Goal: Information Seeking & Learning: Learn about a topic

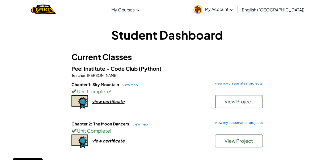
click at [235, 101] on span "View Project" at bounding box center [238, 101] width 28 height 6
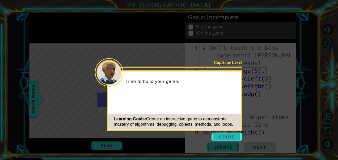
click at [225, 136] on button "Start" at bounding box center [226, 136] width 30 height 8
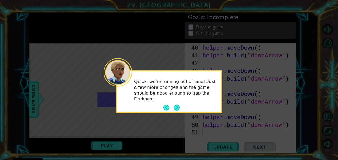
scroll to position [362, 0]
click at [177, 106] on button "Next" at bounding box center [177, 108] width 10 height 10
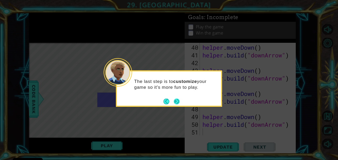
click at [175, 99] on button "Next" at bounding box center [176, 101] width 6 height 6
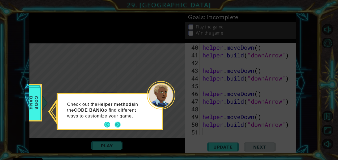
click at [118, 121] on button "Next" at bounding box center [117, 124] width 8 height 8
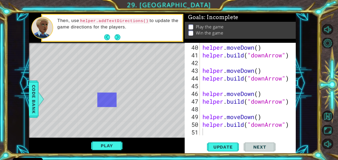
click at [117, 34] on button "Next" at bounding box center [117, 37] width 8 height 8
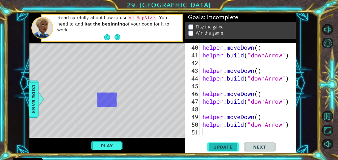
click at [229, 143] on button "Update" at bounding box center [223, 146] width 32 height 11
click at [230, 147] on span "Update" at bounding box center [223, 146] width 30 height 5
click at [263, 144] on span "Next" at bounding box center [260, 146] width 24 height 5
drag, startPoint x: 225, startPoint y: 137, endPoint x: 215, endPoint y: 138, distance: 9.4
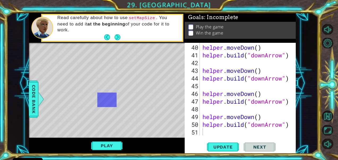
click at [215, 138] on div "40 41 42 43 44 45 46 47 48 49 50 51 helper . moveDown ( ) helper . build ( "dow…" at bounding box center [239, 98] width 111 height 111
click at [222, 149] on span "Update" at bounding box center [223, 146] width 30 height 5
click at [223, 134] on div "helper . moveDown ( ) helper . build ( "downArrow" ) helper . moveDown ( ) help…" at bounding box center [247, 98] width 92 height 108
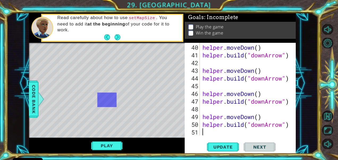
click at [222, 132] on div "helper . moveDown ( ) helper . build ( "downArrow" ) helper . moveDown ( ) help…" at bounding box center [247, 98] width 92 height 108
click at [217, 145] on span "Update" at bounding box center [223, 146] width 30 height 5
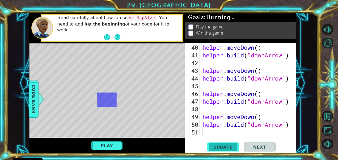
click at [217, 145] on span "Update" at bounding box center [223, 146] width 30 height 5
click at [219, 145] on span "Update" at bounding box center [223, 146] width 30 height 5
click at [117, 140] on div "Play" at bounding box center [107, 145] width 156 height 16
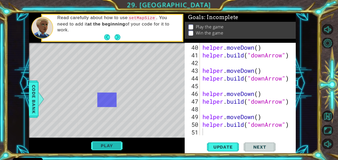
click at [117, 142] on button "Play" at bounding box center [106, 145] width 31 height 10
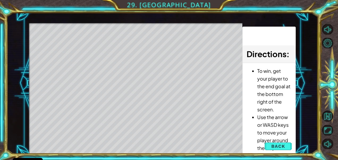
click at [267, 67] on li "To win, get your player to the end goal at the bottom right of the screen." at bounding box center [274, 90] width 34 height 46
click at [279, 142] on button "Back" at bounding box center [277, 146] width 27 height 11
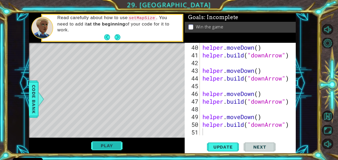
click at [107, 145] on button "Play" at bounding box center [106, 145] width 31 height 10
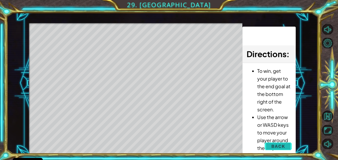
click at [274, 144] on span "Back" at bounding box center [278, 145] width 14 height 5
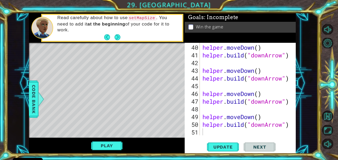
click at [274, 144] on button "Next" at bounding box center [259, 146] width 32 height 11
click at [211, 131] on div "helper . moveDown ( ) helper . build ( "downArrow" ) helper . moveDown ( ) help…" at bounding box center [247, 98] width 92 height 108
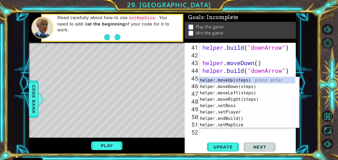
scroll to position [369, 0]
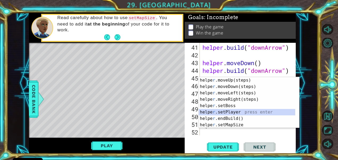
drag, startPoint x: 217, startPoint y: 110, endPoint x: 220, endPoint y: 111, distance: 3.5
click at [220, 111] on div "helpe [PERSON_NAME]moveUp(steps) press enter helpe r .moveDown(steps) press ent…" at bounding box center [247, 109] width 97 height 64
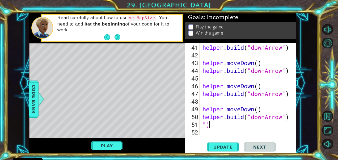
click at [209, 124] on div "helper . build ( "downArrow" ) helper . moveDown ( ) helper . build ( "downArro…" at bounding box center [247, 98] width 92 height 108
type textarea """
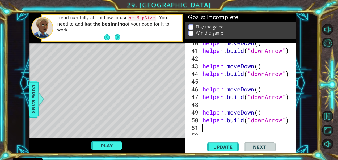
scroll to position [366, 0]
type textarea "r"
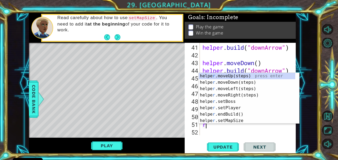
scroll to position [369, 0]
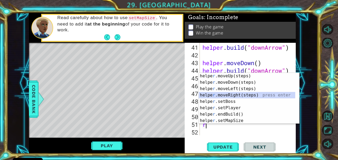
click at [231, 96] on div "helpe [PERSON_NAME]moveUp(steps) press enter helpe r .moveDown(steps) press ent…" at bounding box center [247, 105] width 97 height 64
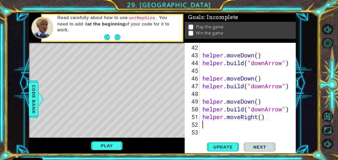
scroll to position [377, 0]
click at [261, 117] on div "helper . moveDown ( ) helper . build ( "downArrow" ) helper . moveDown ( ) help…" at bounding box center [247, 98] width 92 height 108
click at [121, 142] on button "Play" at bounding box center [106, 145] width 31 height 10
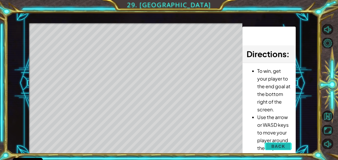
click at [281, 149] on span "Back" at bounding box center [278, 145] width 14 height 5
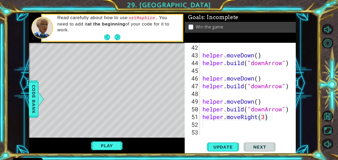
click at [278, 143] on div "Update Next" at bounding box center [241, 146] width 111 height 11
click at [35, 94] on span "Code Bank" at bounding box center [33, 99] width 8 height 32
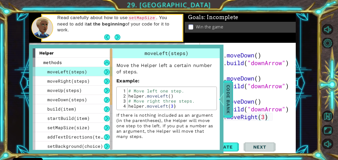
click at [228, 100] on span "Code Bank" at bounding box center [228, 99] width 8 height 32
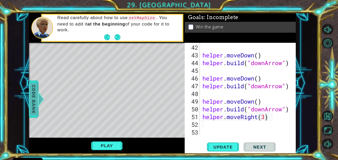
click at [228, 100] on div "helper . moveDown ( ) helper . build ( "downArrow" ) helper . moveDown ( ) help…" at bounding box center [247, 98] width 92 height 108
type textarea "helper.moveDown()"
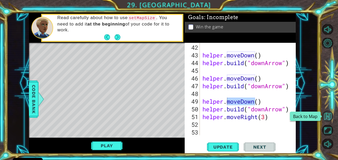
click at [326, 113] on button "Back to Map" at bounding box center [327, 115] width 11 height 11
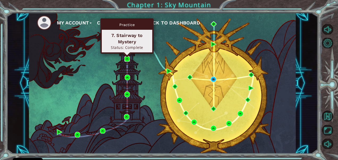
click at [126, 59] on img at bounding box center [127, 59] width 6 height 6
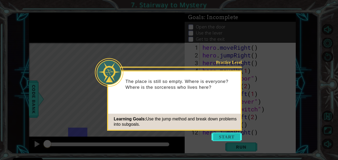
click at [216, 134] on button "Start" at bounding box center [226, 136] width 30 height 8
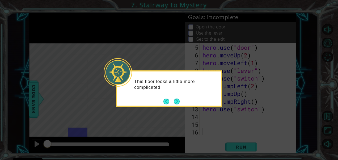
scroll to position [31, 0]
click at [177, 102] on button "Next" at bounding box center [177, 101] width 6 height 6
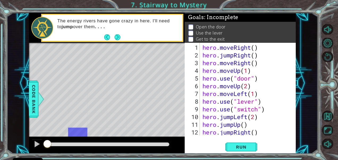
type textarea "hero.moveUp(2)"
click at [252, 87] on div "hero . moveRight ( ) hero . jumpRight ( ) hero . moveRight ( ) hero . moveUp ( …" at bounding box center [247, 98] width 92 height 108
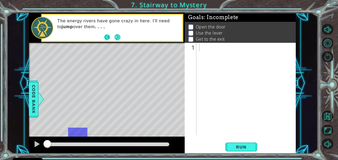
click at [106, 35] on button "Back" at bounding box center [109, 37] width 10 height 6
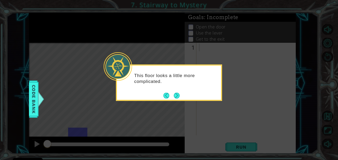
click at [106, 35] on icon at bounding box center [169, 80] width 338 height 160
click at [171, 103] on icon at bounding box center [169, 80] width 338 height 160
click at [177, 94] on button "Next" at bounding box center [176, 95] width 9 height 9
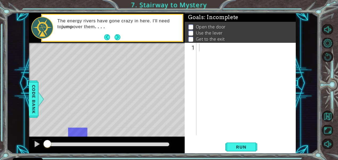
click at [201, 45] on div at bounding box center [247, 98] width 99 height 108
type textarea "f"
click at [201, 45] on div at bounding box center [247, 98] width 99 height 108
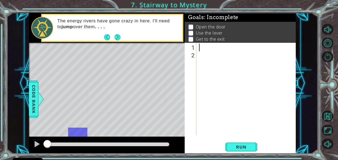
click at [201, 45] on div at bounding box center [247, 98] width 99 height 108
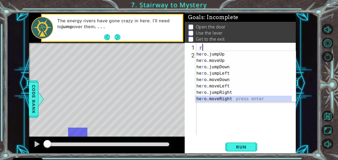
click at [227, 98] on div "he r o.jumpUp press enter he r o.moveUp press enter he r o.jumpDown press enter…" at bounding box center [243, 83] width 97 height 64
type textarea "hero.moveRight(1)"
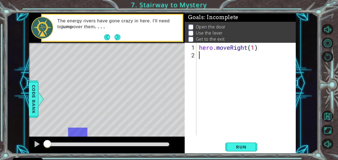
click at [199, 56] on div "hero . moveRight ( 1 )" at bounding box center [247, 98] width 99 height 108
type textarea "j"
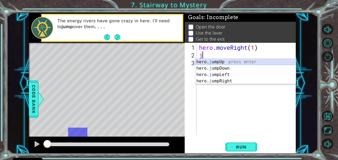
click at [233, 60] on div "hero. j umpUp press enter hero. j umpDown press enter hero. j umpLeft press ent…" at bounding box center [245, 78] width 101 height 38
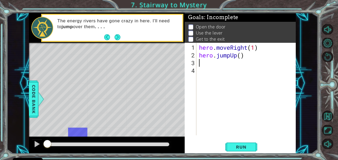
click at [199, 61] on div "hero . moveRight ( 1 ) hero . jumpUp ( )" at bounding box center [247, 98] width 99 height 108
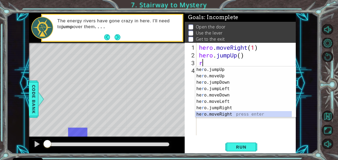
click at [218, 113] on div "he r o.jumpUp press enter he r o.moveUp press enter he r o.jumpDown press enter…" at bounding box center [243, 98] width 97 height 64
type textarea "hero.moveRight(1)"
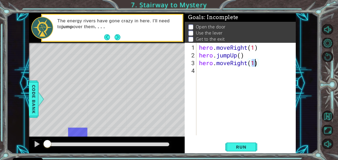
click at [221, 80] on div "hero . moveRight ( 1 ) hero . jumpUp ( ) hero . moveRight ( 1 )" at bounding box center [247, 98] width 99 height 108
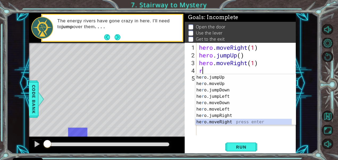
click at [226, 121] on div "he r o.jumpUp press enter he r o.moveUp press enter he r o.jumpDown press enter…" at bounding box center [243, 106] width 97 height 64
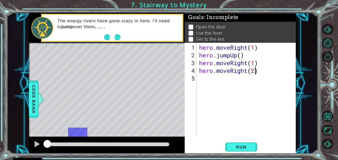
scroll to position [0, 2]
type textarea "hero.moveRight(1)"
click at [199, 78] on div "hero . moveRight ( 1 ) hero . jumpUp ( ) hero . moveRight ( 1 ) hero . moveRigh…" at bounding box center [247, 98] width 99 height 108
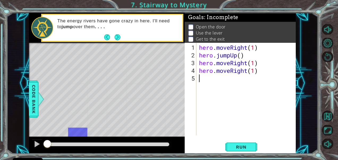
click at [202, 80] on div "hero . moveRight ( 1 ) hero . jumpUp ( ) hero . moveRight ( 1 ) hero . moveRigh…" at bounding box center [247, 98] width 99 height 108
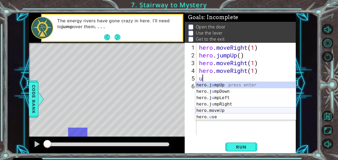
click at [212, 112] on div "hero.j u mpUp press enter hero.j u mpDown press enter hero.j u mpLeft press ent…" at bounding box center [245, 107] width 101 height 51
type textarea "hero.moveUp(1)"
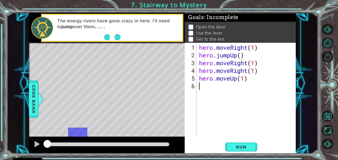
click at [200, 85] on div "hero . moveRight ( 1 ) hero . jumpUp ( ) hero . moveRight ( 1 ) hero . moveRigh…" at bounding box center [247, 98] width 99 height 108
type textarea "y"
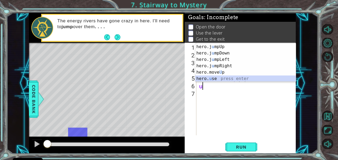
click at [202, 81] on div "hero.j u mpUp press enter hero.j u mpDown press enter hero.j u mpLeft press ent…" at bounding box center [245, 69] width 101 height 51
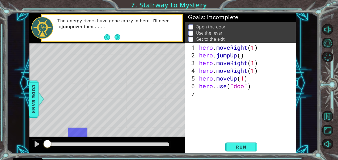
scroll to position [0, 2]
type textarea "hero.use("door")"
click at [194, 90] on div "7" at bounding box center [191, 94] width 11 height 8
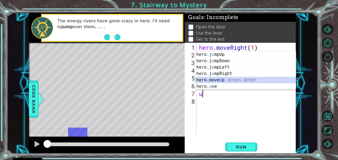
click at [216, 78] on div "hero.j u mpUp press enter hero.j u mpDown press enter hero.j u mpLeft press ent…" at bounding box center [245, 76] width 101 height 51
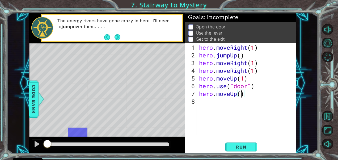
scroll to position [0, 2]
type textarea "hero.moveUp(1)"
click at [195, 98] on div "8" at bounding box center [191, 101] width 11 height 8
click at [199, 98] on div "hero . moveRight ( 1 ) hero . jumpUp ( ) hero . moveRight ( 1 ) hero . moveRigh…" at bounding box center [247, 98] width 99 height 108
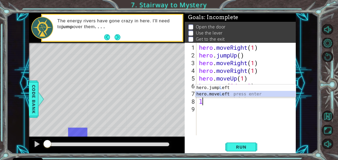
click at [214, 93] on div "hero.jump L eft press enter hero.move L eft press enter" at bounding box center [245, 96] width 101 height 25
type textarea "hero.moveLeft(1)"
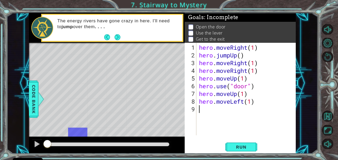
click at [198, 106] on div "hero . moveRight ( 1 ) hero . jumpUp ( ) hero . moveRight ( 1 ) hero . moveRigh…" at bounding box center [247, 98] width 99 height 108
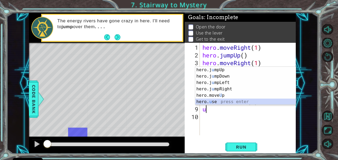
click at [220, 99] on div "hero.j u mpUp press enter hero.j u mpDown press enter hero.j u mpLeft press ent…" at bounding box center [245, 92] width 101 height 51
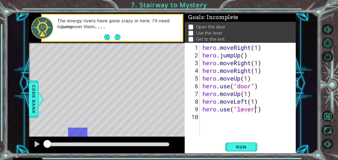
scroll to position [0, 2]
click at [252, 144] on button "Run" at bounding box center [241, 146] width 32 height 11
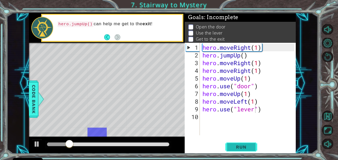
click at [242, 144] on span "Run" at bounding box center [240, 146] width 21 height 5
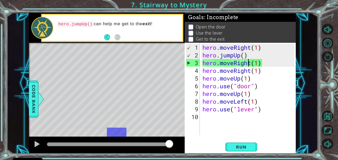
click at [248, 63] on div "hero . moveRight ( 1 ) hero . jumpUp ( ) hero . moveRight ( 1 ) hero . moveRigh…" at bounding box center [249, 98] width 96 height 108
click at [250, 63] on div "hero . moveRight ( 1 ) hero . jumpUp ( ) hero . moveRight ( 1 ) hero . moveRigh…" at bounding box center [249, 98] width 96 height 108
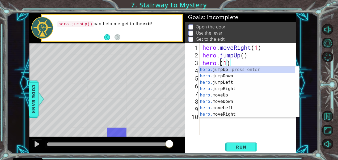
scroll to position [0, 1]
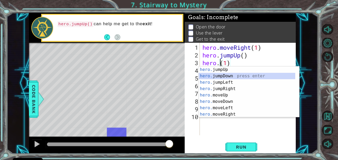
click at [233, 76] on div "hero. jumpUp press enter hero. jumpDown press enter hero. jumpLeft press enter …" at bounding box center [247, 98] width 97 height 64
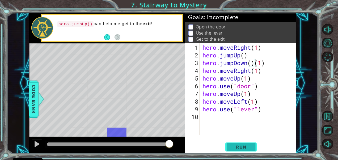
click at [252, 144] on button "Run" at bounding box center [241, 146] width 32 height 11
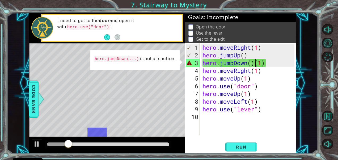
click at [255, 63] on div "hero . moveRight ( 1 ) hero . jumpUp ( ) hero . jumpDown ( ) ( 1 ) hero . moveR…" at bounding box center [249, 98] width 96 height 108
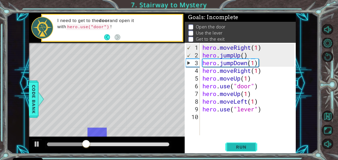
click at [245, 146] on span "Run" at bounding box center [240, 146] width 21 height 5
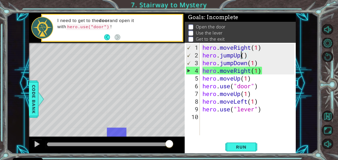
click at [241, 53] on div "hero . moveRight ( 1 ) hero . jumpUp ( ) hero . jumpDown ( 1 ) hero . moveRight…" at bounding box center [249, 98] width 96 height 108
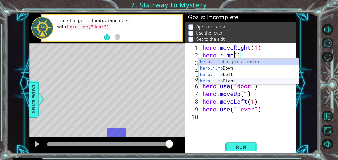
click at [239, 81] on div "hero.jump Up press enter hero.jump Down press enter hero.jump Left press enter …" at bounding box center [249, 78] width 101 height 38
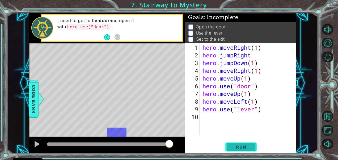
click at [245, 143] on button "Run" at bounding box center [241, 146] width 32 height 11
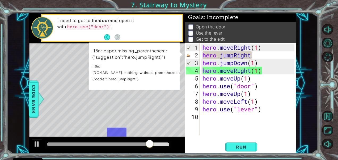
click at [255, 56] on div "hero . moveRight ( 1 ) hero . jumpRight hero . jumpDown ( 1 ) hero . moveRight …" at bounding box center [249, 98] width 96 height 108
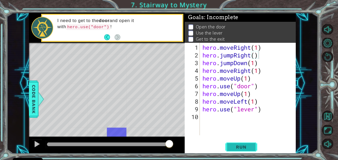
click at [245, 144] on span "Run" at bounding box center [240, 146] width 21 height 5
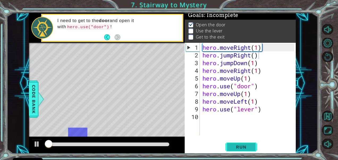
scroll to position [5, 0]
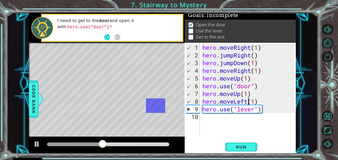
click at [247, 103] on div "hero . moveRight ( 1 ) hero . jumpRight ( ) hero . jumpDown ( 1 ) hero . moveRi…" at bounding box center [249, 98] width 96 height 108
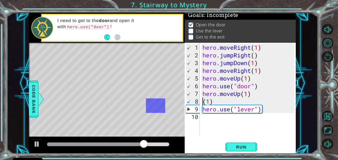
scroll to position [0, 0]
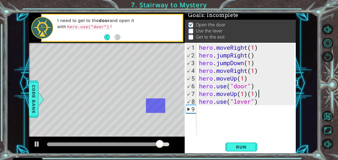
click at [259, 92] on div "hero . moveRight ( 1 ) hero . jumpRight ( ) hero . jumpDown ( 1 ) hero . moveRi…" at bounding box center [247, 98] width 99 height 108
click at [242, 93] on div "hero . moveRight ( 1 ) hero . jumpRight ( ) hero . jumpDown ( 1 ) hero . moveRi…" at bounding box center [247, 98] width 99 height 108
click at [245, 94] on div "hero . moveRight ( 1 ) hero . jumpRight ( ) hero . jumpDown ( 1 ) hero . moveRi…" at bounding box center [247, 98] width 99 height 108
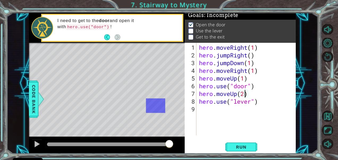
scroll to position [0, 2]
click at [261, 102] on div "hero . moveRight ( 1 ) hero . jumpRight ( ) hero . jumpDown ( 1 ) hero . moveRi…" at bounding box center [247, 98] width 99 height 108
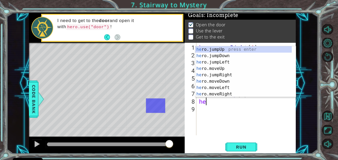
type textarea "h"
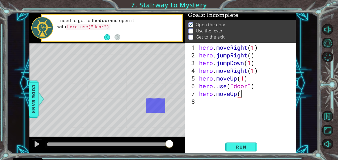
scroll to position [0, 2]
click at [240, 92] on div "hero . moveRight ( 1 ) hero . jumpRight ( ) hero . jumpDown ( 1 ) hero . moveRi…" at bounding box center [247, 98] width 99 height 108
type textarea "hero.moveUp(2)"
click at [200, 100] on div "hero . moveRight ( 1 ) hero . jumpRight ( ) hero . jumpDown ( 1 ) hero . moveRi…" at bounding box center [247, 98] width 99 height 108
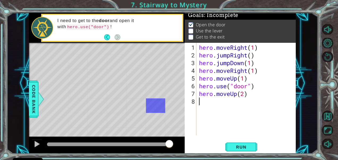
scroll to position [0, 0]
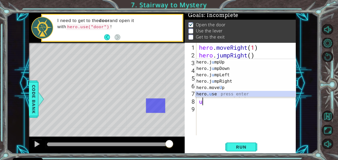
click at [210, 93] on div "hero.j u mpUp press enter hero.j u mpDown press enter hero.j u mpLeft press ent…" at bounding box center [245, 84] width 101 height 51
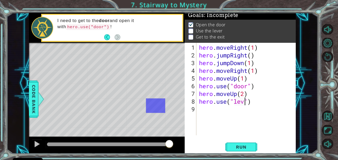
scroll to position [0, 2]
type textarea "hero.use("lever")"
click at [199, 106] on div "hero . moveRight ( 1 ) hero . jumpRight ( ) hero . jumpDown ( 1 ) hero . moveRi…" at bounding box center [247, 98] width 99 height 108
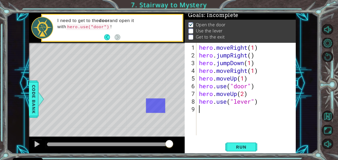
type textarea "l"
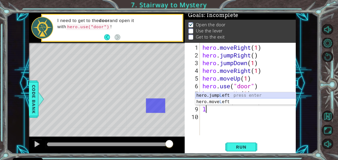
click at [207, 98] on div "hero.jump L eft press enter hero.move L eft press enter" at bounding box center [245, 104] width 101 height 25
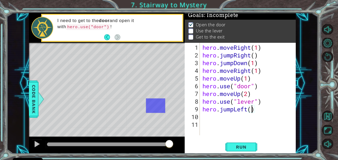
click at [251, 109] on div "hero . moveRight ( 1 ) hero . jumpRight ( ) hero . jumpDown ( 1 ) hero . moveRi…" at bounding box center [249, 98] width 96 height 108
type textarea "hero.jumpLeft(2)"
click at [200, 114] on div "1 2 3 4 5 6 7 8 9 10 11" at bounding box center [193, 89] width 14 height 92
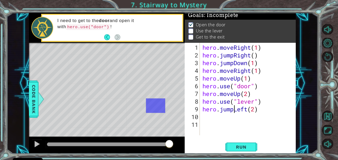
click at [233, 108] on div "hero . moveRight ( 1 ) hero . jumpRight ( ) hero . jumpDown ( 1 ) hero . moveRi…" at bounding box center [249, 98] width 96 height 108
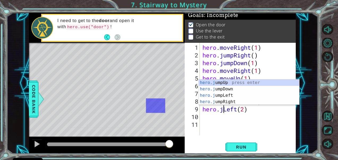
type textarea "hero.Left(2)"
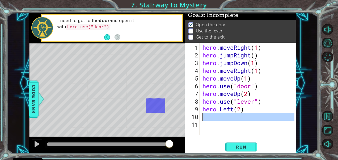
click at [199, 114] on div "10" at bounding box center [193, 117] width 14 height 8
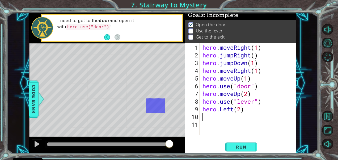
type textarea "u"
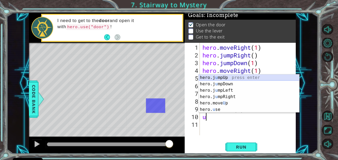
click at [226, 80] on div "hero.j u mpUp press enter hero.j u mpDown press enter hero.j u mpLeft press ent…" at bounding box center [249, 99] width 101 height 51
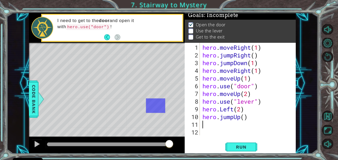
click at [199, 124] on div "11" at bounding box center [193, 125] width 14 height 8
click at [207, 122] on div "hero . moveRight ( 1 ) hero . jumpRight ( ) hero . jumpDown ( 1 ) hero . moveRi…" at bounding box center [249, 98] width 96 height 108
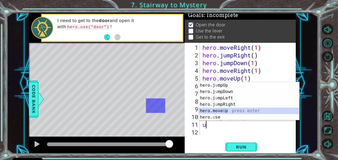
click at [217, 109] on div "hero.j u mpUp press enter hero.j u mpDown press enter hero.j u mpLeft press ent…" at bounding box center [249, 107] width 101 height 51
type textarea "hero.moveUp(1)"
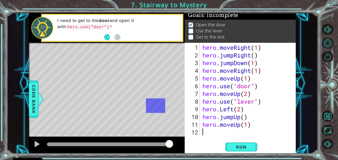
click at [202, 129] on div "hero . moveRight ( 1 ) hero . jumpRight ( ) hero . jumpDown ( 1 ) hero . moveRi…" at bounding box center [249, 98] width 96 height 108
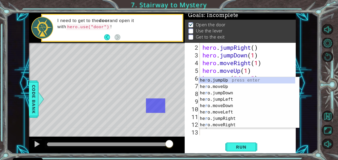
scroll to position [8, 0]
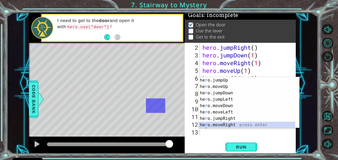
click at [229, 123] on div "he r o.jumpUp press enter he r o.moveUp press enter he r o.jumpDown press enter…" at bounding box center [247, 109] width 97 height 64
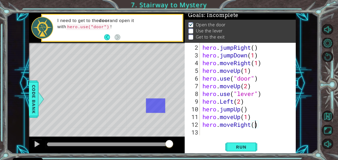
scroll to position [0, 2]
click at [250, 139] on div "hero.moveRight(2) 2 3 4 5 6 7 8 9 10 11 12 13 hero . jumpRight ( ) hero . jumpD…" at bounding box center [239, 98] width 111 height 111
click at [252, 143] on button "Run" at bounding box center [241, 146] width 32 height 11
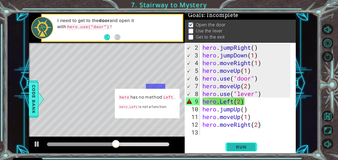
click at [250, 144] on span "Run" at bounding box center [240, 146] width 21 height 5
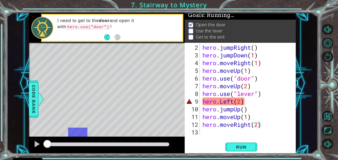
drag, startPoint x: 250, startPoint y: 144, endPoint x: 179, endPoint y: 149, distance: 71.9
click at [179, 149] on div "1 ההההההההההההההההההההההההההההההההההההההההההההההההההההההההההההההההההההההההההההה…" at bounding box center [162, 83] width 267 height 141
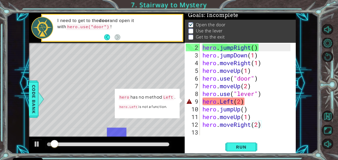
click at [189, 137] on div "hero.moveRight(2) 2 3 4 5 6 7 8 9 10 11 12 13 hero . jumpRight ( ) hero . jumpD…" at bounding box center [239, 98] width 111 height 111
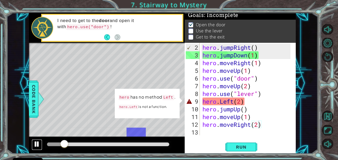
click at [34, 145] on div at bounding box center [36, 143] width 7 height 7
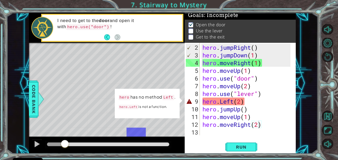
scroll to position [0, 2]
click at [234, 101] on div "hero . jumpRight ( ) hero . jumpDown ( 1 ) hero . moveRight ( 1 ) hero . moveUp…" at bounding box center [247, 98] width 92 height 108
click at [248, 103] on div "hero . jumpRight ( ) hero . jumpDown ( 1 ) hero . moveRight ( 1 ) hero . moveUp…" at bounding box center [247, 98] width 92 height 108
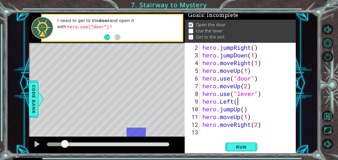
type textarea "h"
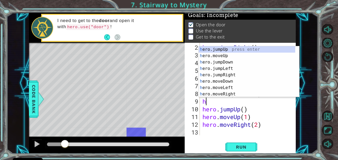
scroll to position [0, 0]
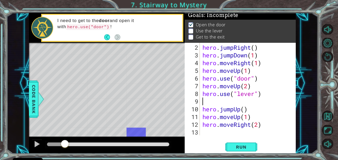
click at [210, 100] on div "hero . jumpRight ( ) hero . jumpDown ( 1 ) hero . moveRight ( 1 ) hero . moveUp…" at bounding box center [247, 98] width 92 height 108
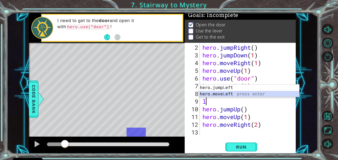
click at [215, 93] on div "hero.jump L eft press enter hero.move L eft press enter" at bounding box center [249, 96] width 101 height 25
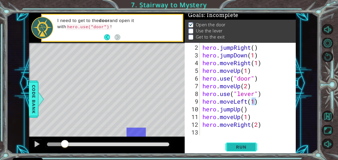
click at [240, 146] on span "Run" at bounding box center [240, 146] width 21 height 5
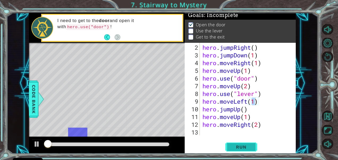
click at [240, 146] on span "Run" at bounding box center [240, 146] width 21 height 5
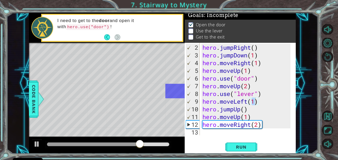
type textarea "hero.jumpUp()"
click at [251, 108] on div "hero . jumpRight ( ) hero . jumpDown ( 1 ) hero . moveRight ( 1 ) hero . moveUp…" at bounding box center [247, 98] width 92 height 108
click at [137, 148] on div at bounding box center [108, 144] width 127 height 7
click at [135, 141] on div at bounding box center [108, 144] width 127 height 7
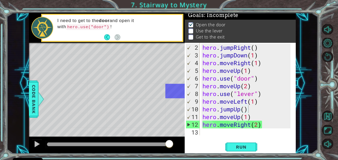
click at [129, 141] on div at bounding box center [108, 144] width 127 height 7
click at [239, 144] on button "Run" at bounding box center [241, 146] width 32 height 11
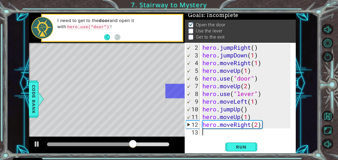
click at [205, 131] on div "hero . jumpRight ( ) hero . jumpDown ( 1 ) hero . moveRight ( 1 ) hero . moveUp…" at bounding box center [247, 98] width 92 height 108
type textarea "j"
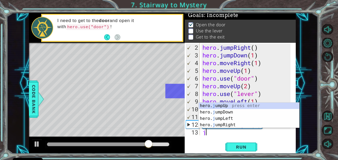
scroll to position [15, 0]
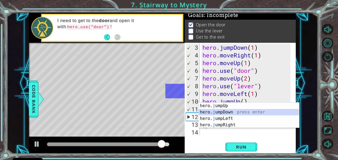
click at [219, 111] on div "hero. j umpUp press enter hero. j umpDown press enter hero. j umpLeft press ent…" at bounding box center [249, 121] width 101 height 38
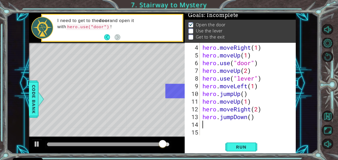
scroll to position [23, 0]
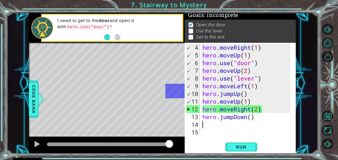
click at [204, 123] on div "hero . moveRight ( 1 ) hero . moveUp ( 1 ) hero . use ( "door" ) hero . moveUp …" at bounding box center [247, 98] width 92 height 108
type textarea "l"
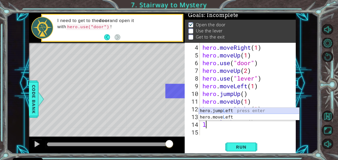
click at [220, 112] on div "hero.jump L eft press enter hero.move L eft press enter" at bounding box center [249, 120] width 101 height 25
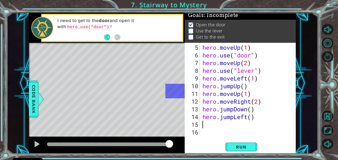
scroll to position [31, 0]
click at [251, 117] on div "hero . moveUp ( 1 ) hero . use ( "door" ) hero . moveUp ( 2 ) hero . use ( "lev…" at bounding box center [247, 98] width 92 height 108
click at [254, 145] on button "Run" at bounding box center [241, 146] width 32 height 11
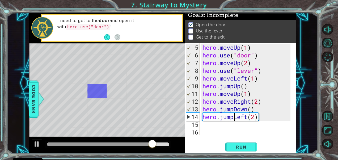
click at [233, 116] on div "hero . moveUp ( 1 ) hero . use ( "door" ) hero . moveUp ( 2 ) hero . use ( "lev…" at bounding box center [247, 98] width 92 height 108
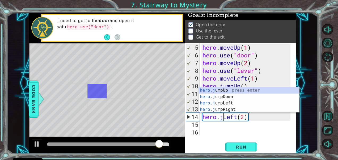
scroll to position [0, 2]
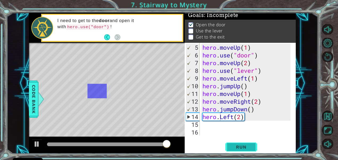
click at [247, 151] on button "Run" at bounding box center [241, 146] width 32 height 11
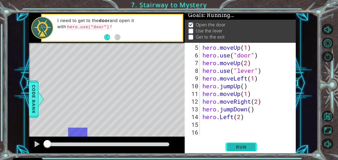
click at [247, 148] on span "Run" at bounding box center [240, 146] width 21 height 5
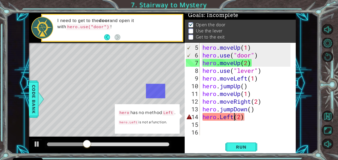
click at [235, 118] on div "hero . moveUp ( 1 ) hero . use ( "door" ) hero . moveUp ( 2 ) hero . use ( "lev…" at bounding box center [247, 98] width 92 height 108
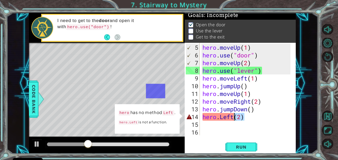
click at [235, 118] on div "hero . moveUp ( 1 ) hero . use ( "door" ) hero . moveUp ( 2 ) hero . use ( "lev…" at bounding box center [247, 98] width 92 height 108
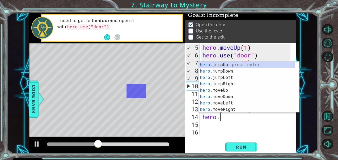
scroll to position [0, 1]
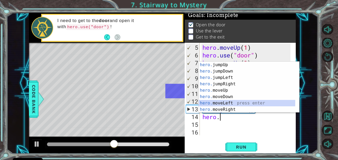
click at [228, 101] on div "hero. jumpUp press enter hero. jumpDown press enter hero. jumpLeft press enter …" at bounding box center [249, 94] width 101 height 64
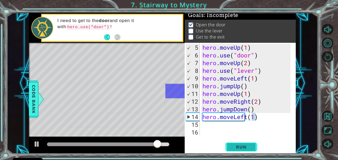
click at [246, 151] on button "Run" at bounding box center [241, 146] width 32 height 11
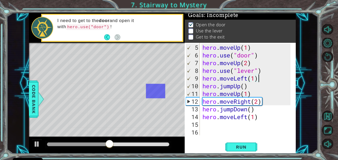
click at [257, 78] on div "hero . moveUp ( 1 ) hero . use ( "door" ) hero . moveUp ( 2 ) hero . use ( "lev…" at bounding box center [247, 98] width 92 height 108
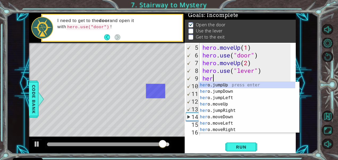
scroll to position [0, 0]
type textarea "h"
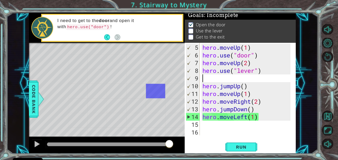
click at [243, 76] on div "hero . moveUp ( 1 ) hero . use ( "door" ) hero . moveUp ( 2 ) hero . use ( "lev…" at bounding box center [247, 98] width 92 height 108
click at [208, 78] on div "hero . moveUp ( 1 ) hero . use ( "door" ) hero . moveUp ( 2 ) hero . use ( "lev…" at bounding box center [247, 98] width 92 height 108
click at [239, 146] on span "Run" at bounding box center [240, 146] width 21 height 5
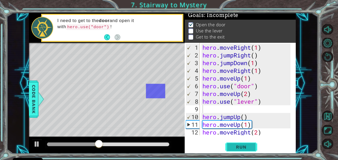
click at [236, 142] on button "Run" at bounding box center [241, 146] width 32 height 11
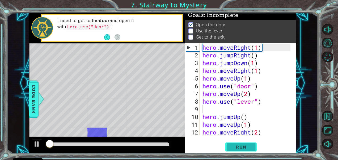
click at [236, 142] on button "Run" at bounding box center [241, 146] width 32 height 11
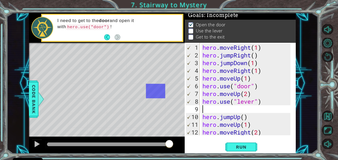
click at [208, 108] on div "hero . moveRight ( 1 ) hero . jumpRight ( ) hero . jumpDown ( 1 ) hero . moveRi…" at bounding box center [247, 98] width 92 height 108
click at [251, 92] on div "hero . moveRight ( 1 ) hero . jumpRight ( ) hero . jumpDown ( 1 ) hero . moveRi…" at bounding box center [247, 98] width 92 height 108
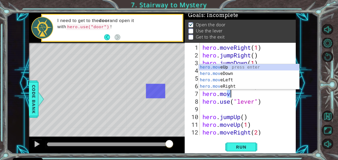
type textarea "hero.moveUp(2)"
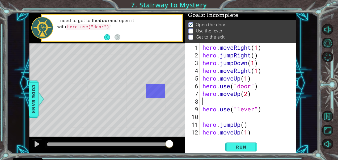
type textarea "l"
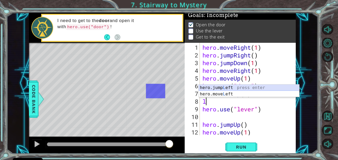
click at [248, 90] on div "hero.jump L eft press enter hero.move L eft press enter" at bounding box center [249, 96] width 101 height 25
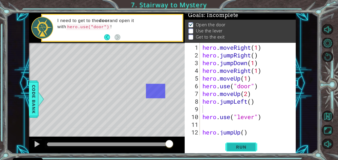
click at [237, 146] on span "Run" at bounding box center [240, 146] width 21 height 5
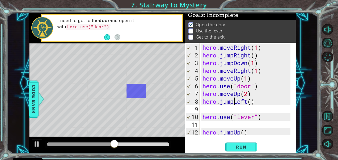
click at [234, 100] on div "hero . moveRight ( 1 ) hero . jumpRight ( ) hero . jumpDown ( 1 ) hero . moveRi…" at bounding box center [247, 98] width 92 height 108
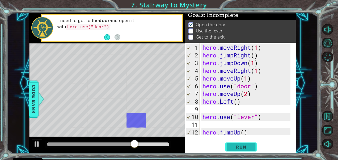
click at [237, 148] on span "Run" at bounding box center [240, 146] width 21 height 5
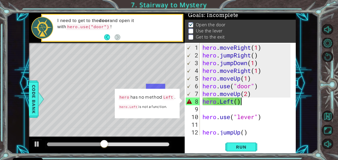
click at [244, 100] on div "hero . moveRight ( 1 ) hero . jumpRight ( ) hero . jumpDown ( 1 ) hero . moveRi…" at bounding box center [247, 98] width 92 height 108
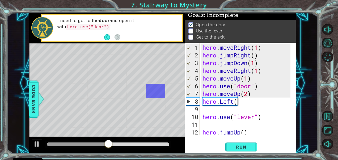
type textarea "h"
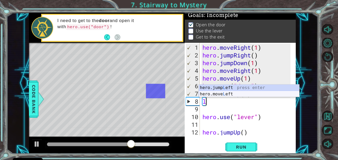
click at [218, 93] on div "hero.jump L eft press enter hero.move L eft press enter" at bounding box center [249, 96] width 101 height 25
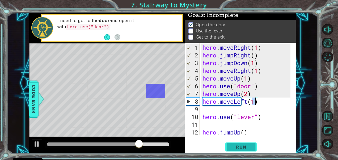
type textarea "hero.moveLeft(1)"
click at [240, 144] on button "Run" at bounding box center [241, 146] width 32 height 11
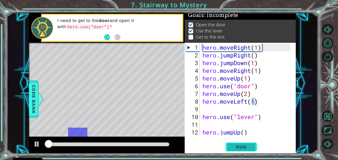
click at [240, 144] on button "Run" at bounding box center [241, 146] width 32 height 11
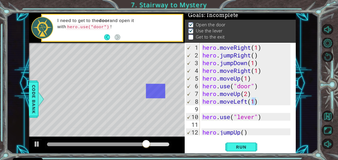
click at [201, 135] on div "hero.moveLeft(1) 1 2 3 4 5 6 7 8 9 10 11 12 13 hero . moveRight ( 1 ) hero . ju…" at bounding box center [239, 98] width 111 height 111
click at [205, 124] on div "hero . moveRight ( 1 ) hero . jumpRight ( ) hero . jumpDown ( 1 ) hero . moveRi…" at bounding box center [247, 98] width 92 height 108
type textarea "hero.use("lever")"
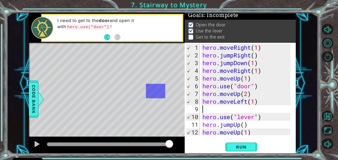
click at [203, 105] on div "hero . moveRight ( 1 ) hero . jumpRight ( ) hero . jumpDown ( 1 ) hero . moveRi…" at bounding box center [247, 98] width 92 height 108
type textarea "hero.moveLeft(1)"
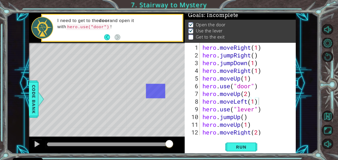
click at [203, 137] on div "hero.moveLeft(1) 1 2 3 4 5 6 7 8 9 10 11 12 13 hero . moveRight ( 1 ) hero . ju…" at bounding box center [239, 98] width 111 height 111
click at [204, 137] on div "hero.moveLeft(1) 1 2 3 4 5 6 7 8 9 10 11 12 13 hero . moveRight ( 1 ) hero . ju…" at bounding box center [239, 98] width 111 height 111
click at [201, 134] on div "hero.moveLeft(1) 1 2 3 4 5 6 7 8 9 10 11 12 13 hero . moveRight ( 1 ) hero . ju…" at bounding box center [239, 89] width 110 height 92
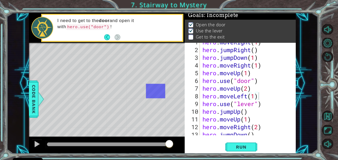
scroll to position [5, 0]
click at [196, 126] on div "12" at bounding box center [193, 127] width 14 height 8
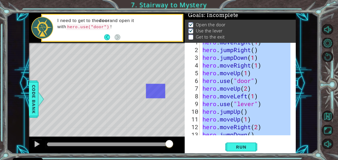
click at [196, 126] on div "12" at bounding box center [193, 127] width 14 height 8
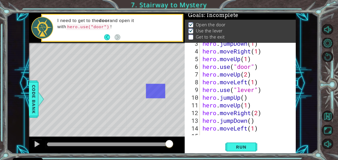
scroll to position [31, 0]
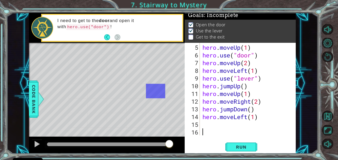
click at [194, 99] on div "12" at bounding box center [193, 101] width 14 height 8
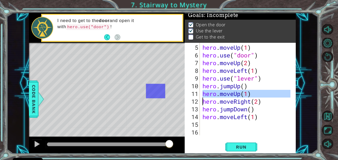
drag, startPoint x: 194, startPoint y: 91, endPoint x: 217, endPoint y: 91, distance: 23.4
click at [217, 91] on div "hero.moveRight(2) 5 6 7 8 9 10 11 12 13 14 15 16 hero . moveUp ( 1 ) hero . use…" at bounding box center [239, 89] width 110 height 92
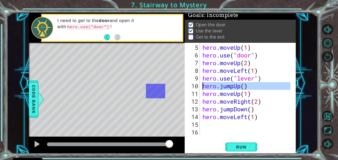
click at [196, 87] on div "10" at bounding box center [193, 86] width 14 height 8
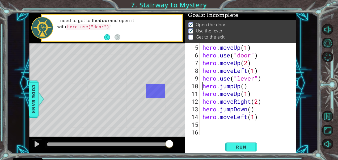
click at [196, 87] on div "10" at bounding box center [193, 86] width 14 height 8
type textarea "hero.jumpUp()"
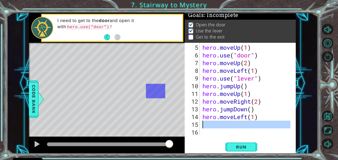
click at [199, 126] on div "15" at bounding box center [193, 125] width 14 height 8
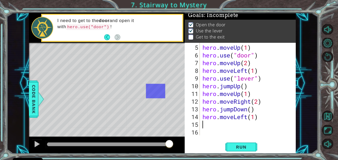
type textarea "r"
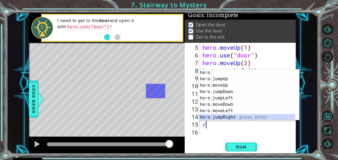
click at [218, 118] on div "he r o press enter he r o.jumpUp press enter he r o.moveUp press enter he r o.j…" at bounding box center [249, 101] width 101 height 64
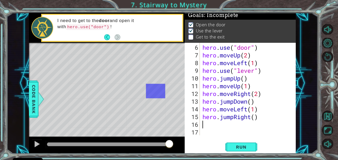
scroll to position [38, 0]
click at [234, 115] on div "hero . use ( "door" ) hero . moveUp ( 2 ) hero . moveLeft ( 1 ) hero . use ( "l…" at bounding box center [247, 98] width 92 height 108
click at [236, 117] on div "hero . use ( "door" ) hero . moveUp ( 2 ) hero . moveLeft ( 1 ) hero . use ( "l…" at bounding box center [247, 98] width 92 height 108
click at [239, 117] on div "hero . use ( "door" ) hero . moveUp ( 2 ) hero . moveLeft ( 1 ) hero . use ( "l…" at bounding box center [247, 98] width 92 height 108
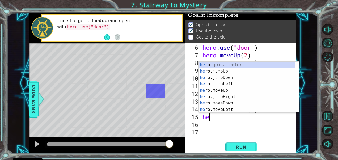
type textarea "h"
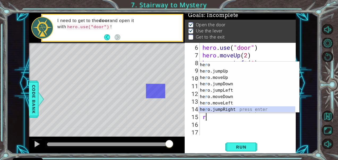
scroll to position [6, 0]
click at [222, 109] on div "he r o.jumpUp press enter he r o.moveUp press enter he r o.jumpDown press enter…" at bounding box center [247, 94] width 97 height 64
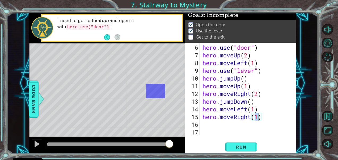
type textarea "hero.moveRight(1)"
click at [200, 124] on div "hero.moveRight(1) 6 7 8 9 10 11 12 13 14 15 16 17 hero . use ( "door" ) hero . …" at bounding box center [239, 89] width 110 height 92
click at [205, 123] on div "hero . use ( "door" ) hero . moveUp ( 2 ) hero . moveLeft ( 1 ) hero . use ( "l…" at bounding box center [247, 98] width 92 height 108
type textarea "i"
type textarea "j"
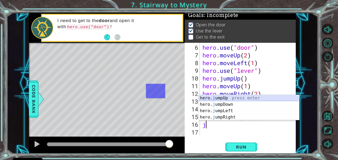
click at [221, 101] on div "hero. j umpUp press enter hero. j umpDown press enter hero. j umpLeft press ent…" at bounding box center [249, 114] width 101 height 38
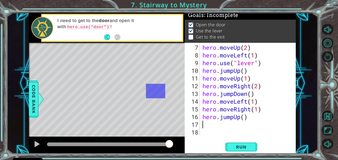
scroll to position [46, 0]
click at [221, 101] on div "hero . moveUp ( 2 ) hero . moveLeft ( 1 ) hero . use ( "lever" ) hero . jumpUp …" at bounding box center [247, 98] width 92 height 108
click at [210, 119] on div "hero . moveUp ( 2 ) hero . moveLeft ( 1 ) hero . use ( "lever" ) hero . jumpUp …" at bounding box center [247, 98] width 92 height 108
type textarea "hero.jumpUp()"
click at [241, 152] on button "Run" at bounding box center [241, 146] width 32 height 11
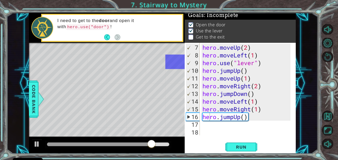
click at [200, 125] on div "hero.jumpUp() 7 8 9 10 11 12 13 14 15 16 17 18 hero . moveUp ( 2 ) hero . moveL…" at bounding box center [239, 89] width 110 height 92
click at [203, 125] on div "hero . moveUp ( 2 ) hero . moveLeft ( 1 ) hero . use ( "lever" ) hero . jumpUp …" at bounding box center [247, 98] width 92 height 108
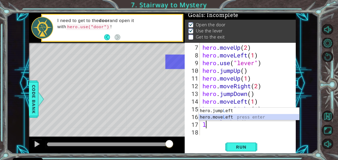
click at [216, 117] on div "hero.jump L eft press enter hero.move L eft press enter" at bounding box center [249, 120] width 101 height 25
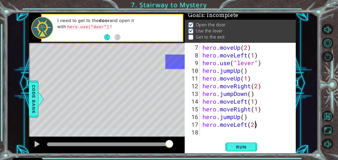
scroll to position [0, 2]
type textarea "hero.moveLeft(2)"
click at [234, 148] on span "Run" at bounding box center [240, 146] width 21 height 5
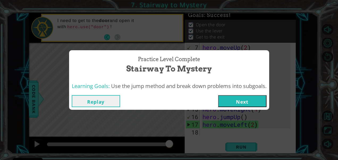
click at [233, 98] on button "Next" at bounding box center [242, 101] width 48 height 12
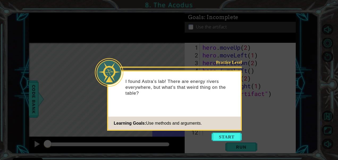
click at [229, 132] on icon at bounding box center [169, 80] width 338 height 160
click at [229, 135] on button "Start" at bounding box center [226, 136] width 30 height 8
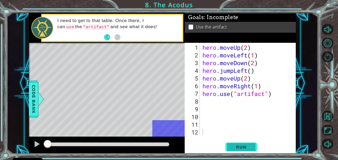
click at [238, 143] on button "Run" at bounding box center [241, 146] width 32 height 11
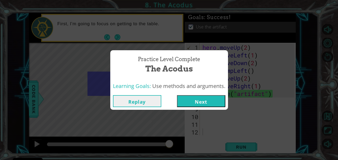
click at [214, 100] on button "Next" at bounding box center [201, 101] width 48 height 12
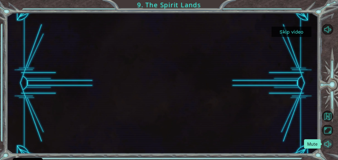
click at [322, 144] on button "Mute" at bounding box center [327, 144] width 11 height 10
click at [325, 143] on button "Unmute" at bounding box center [327, 144] width 11 height 10
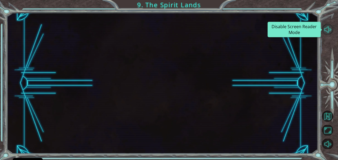
click at [323, 25] on button "Disable Screen Reader Mode" at bounding box center [327, 29] width 11 height 10
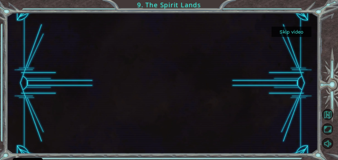
click at [291, 26] on div at bounding box center [162, 83] width 311 height 141
click at [292, 30] on button "Skip video" at bounding box center [291, 32] width 40 height 10
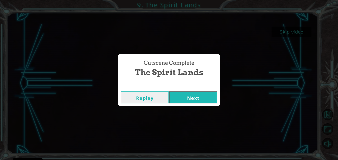
click at [292, 30] on div "Cutscene Complete The Spirit Lands Replay Next" at bounding box center [169, 80] width 338 height 160
click at [209, 92] on button "Next" at bounding box center [193, 97] width 48 height 12
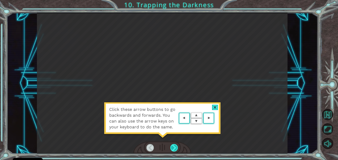
click at [176, 146] on div at bounding box center [174, 148] width 8 height 8
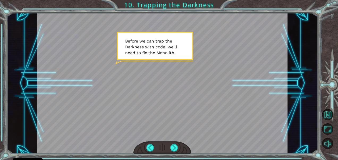
click at [173, 143] on div at bounding box center [162, 147] width 58 height 13
click at [173, 144] on div at bounding box center [162, 147] width 58 height 13
click at [173, 144] on div at bounding box center [174, 148] width 8 height 8
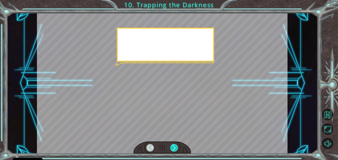
click at [173, 144] on div at bounding box center [174, 148] width 8 height 8
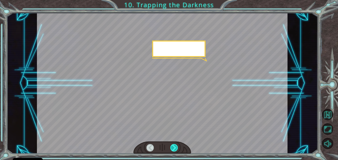
click at [173, 144] on div at bounding box center [174, 148] width 8 height 8
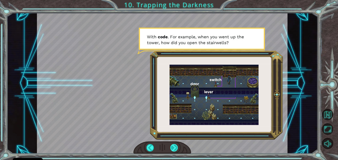
click at [175, 148] on div at bounding box center [174, 148] width 8 height 8
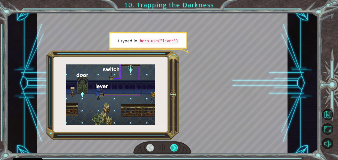
click at [175, 148] on div at bounding box center [174, 148] width 8 height 8
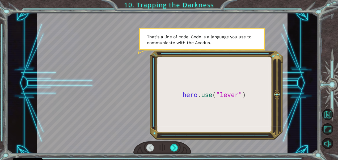
click at [148, 144] on div at bounding box center [150, 148] width 8 height 8
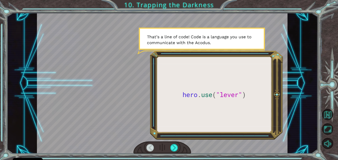
click at [148, 144] on div at bounding box center [150, 148] width 8 height 8
click at [148, 145] on div at bounding box center [150, 148] width 8 height 8
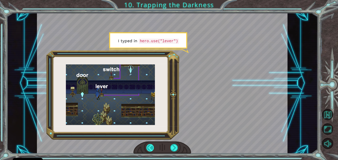
click at [149, 145] on div at bounding box center [150, 148] width 8 height 8
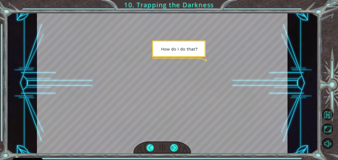
click at [175, 146] on div at bounding box center [174, 148] width 8 height 8
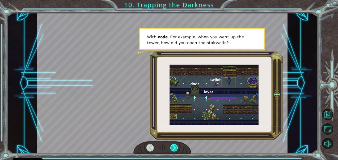
click at [175, 146] on div at bounding box center [174, 148] width 8 height 8
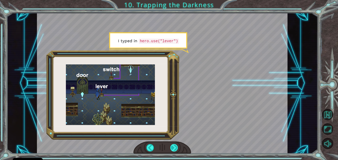
click at [175, 146] on div at bounding box center [174, 148] width 8 height 8
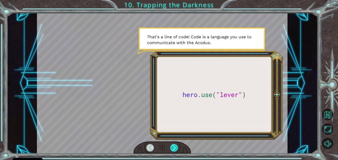
click at [175, 146] on div at bounding box center [174, 148] width 8 height 8
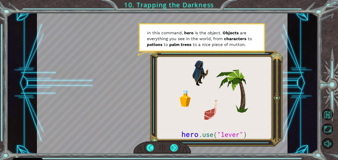
click at [176, 145] on div at bounding box center [174, 148] width 8 height 8
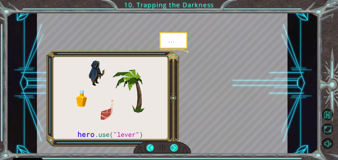
click at [174, 148] on div at bounding box center [174, 148] width 8 height 8
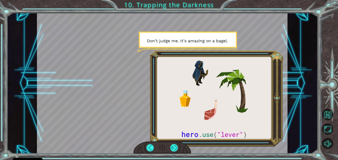
click at [171, 146] on div at bounding box center [174, 148] width 8 height 8
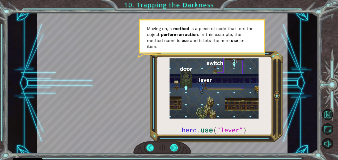
click at [172, 147] on div at bounding box center [174, 148] width 8 height 8
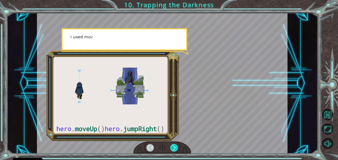
click at [172, 147] on div at bounding box center [174, 148] width 8 height 8
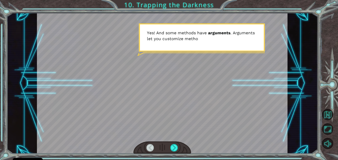
click at [150, 144] on div at bounding box center [150, 148] width 8 height 8
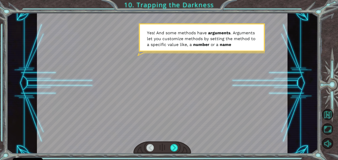
click at [150, 144] on div at bounding box center [150, 148] width 8 height 8
click at [150, 146] on div at bounding box center [150, 148] width 8 height 8
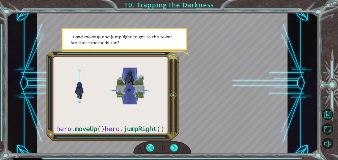
click at [150, 146] on div at bounding box center [150, 148] width 8 height 8
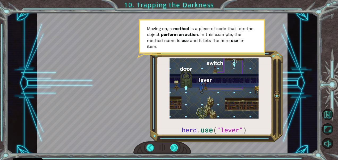
click at [170, 145] on div at bounding box center [174, 148] width 8 height 8
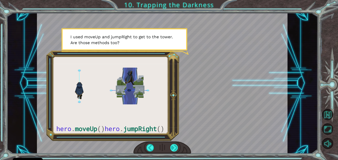
click at [170, 145] on div at bounding box center [174, 148] width 8 height 8
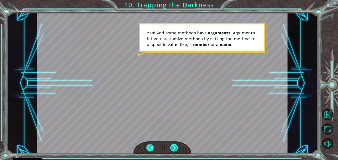
click at [170, 145] on div at bounding box center [174, 148] width 8 height 8
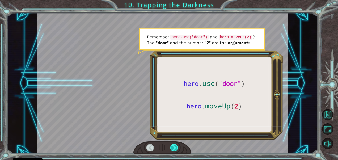
click at [170, 145] on div at bounding box center [174, 148] width 8 height 8
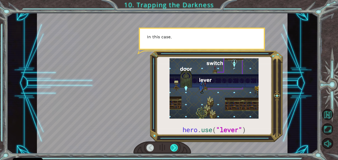
click at [170, 145] on div at bounding box center [174, 148] width 8 height 8
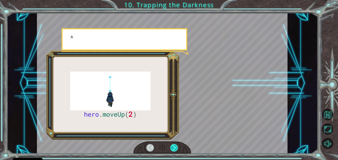
click at [170, 145] on div at bounding box center [174, 148] width 8 height 8
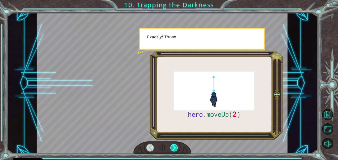
click at [170, 145] on div at bounding box center [174, 148] width 8 height 8
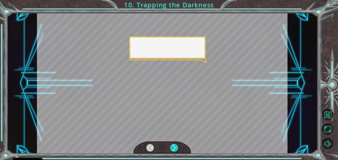
click at [170, 145] on div at bounding box center [174, 148] width 8 height 8
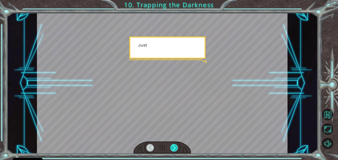
click at [170, 145] on div at bounding box center [174, 148] width 8 height 8
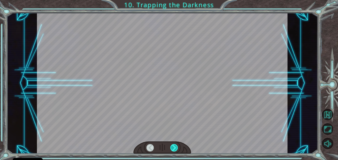
click at [170, 145] on div at bounding box center [174, 148] width 8 height 8
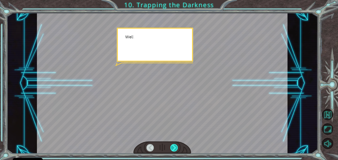
click at [170, 145] on div at bounding box center [174, 148] width 8 height 8
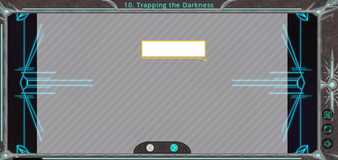
click at [170, 145] on div at bounding box center [174, 148] width 8 height 8
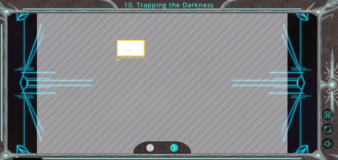
click at [170, 145] on div at bounding box center [174, 148] width 8 height 8
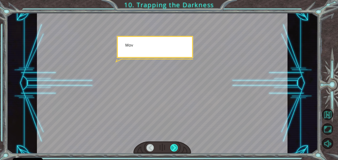
click at [170, 145] on div at bounding box center [174, 148] width 8 height 8
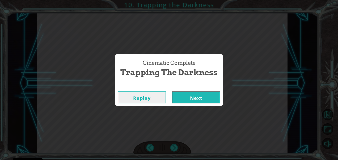
click at [191, 99] on button "Next" at bounding box center [196, 97] width 48 height 12
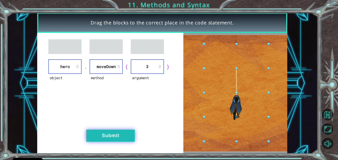
click at [124, 131] on button "Submit" at bounding box center [110, 136] width 48 height 12
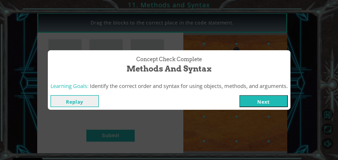
click at [282, 102] on button "Next" at bounding box center [263, 101] width 48 height 12
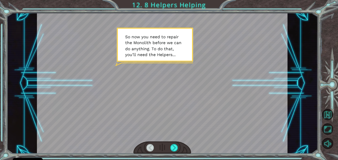
click at [173, 142] on div at bounding box center [162, 147] width 58 height 13
click at [175, 143] on div at bounding box center [162, 147] width 58 height 13
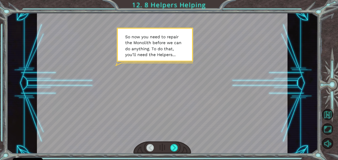
click at [175, 143] on div at bounding box center [162, 147] width 58 height 13
click at [172, 145] on div at bounding box center [174, 148] width 8 height 8
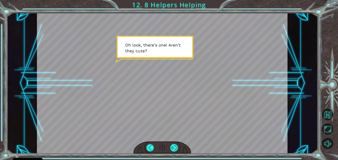
click at [173, 147] on div at bounding box center [174, 148] width 8 height 8
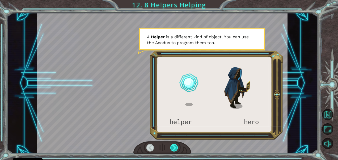
click at [173, 145] on div at bounding box center [174, 148] width 8 height 8
